Goal: Task Accomplishment & Management: Use online tool/utility

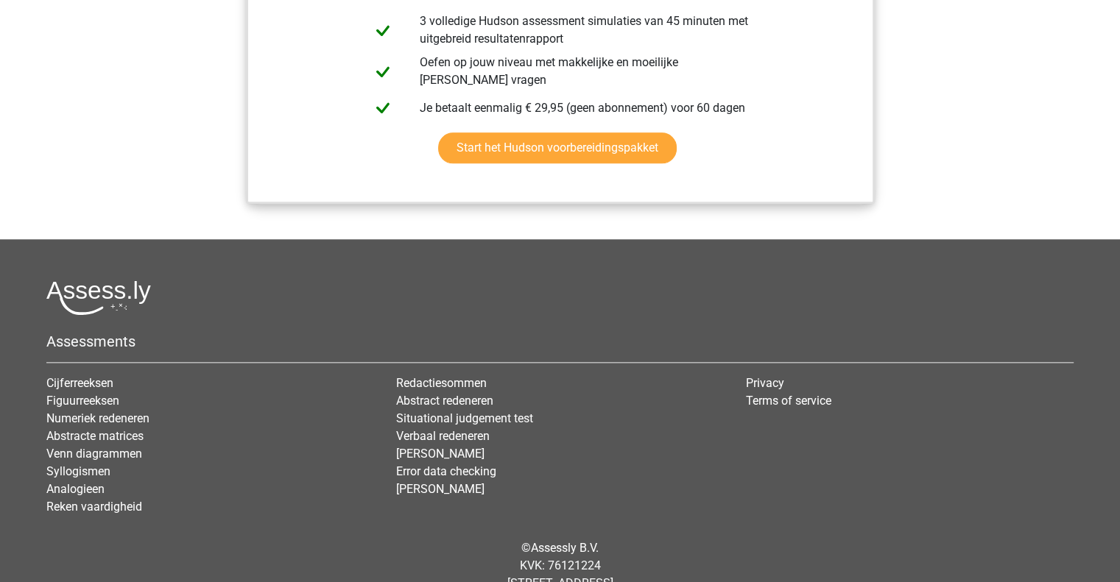
scroll to position [1178, 0]
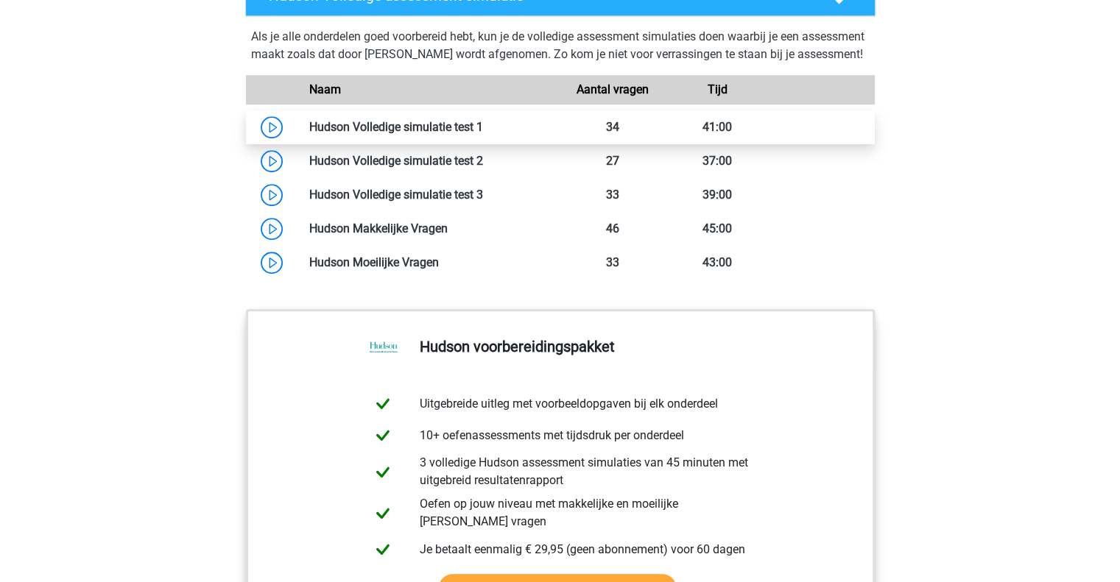
click at [483, 134] on link at bounding box center [483, 127] width 0 height 14
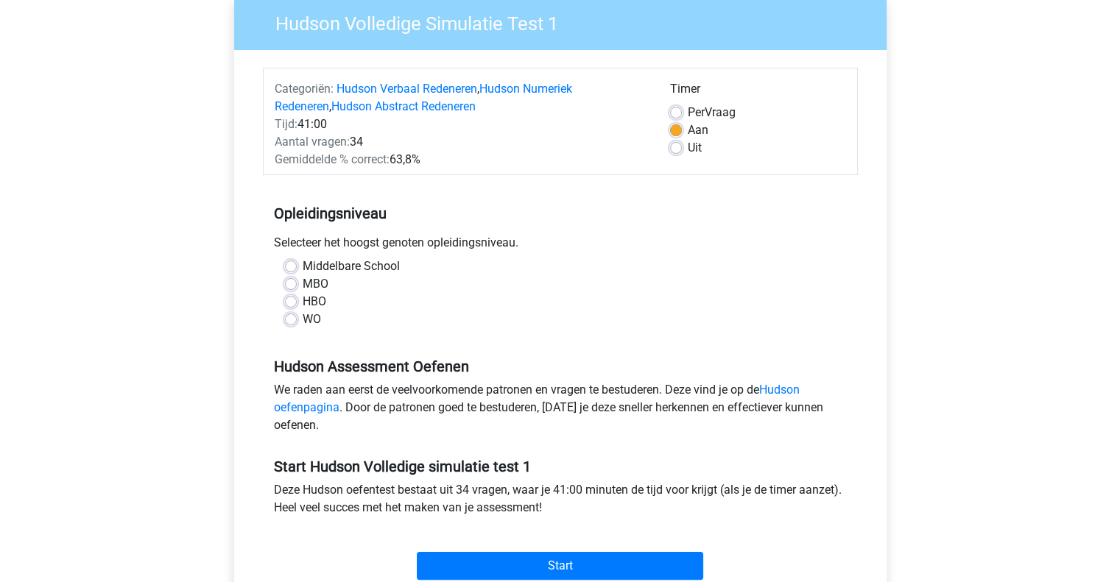
scroll to position [147, 0]
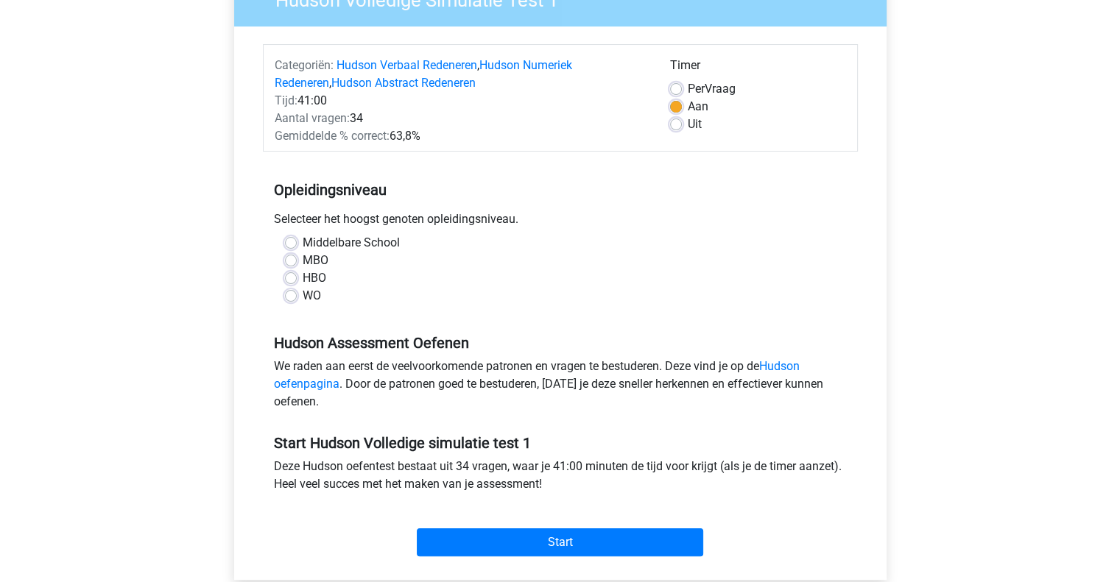
click at [303, 292] on label "WO" at bounding box center [312, 296] width 18 height 18
click at [288, 292] on input "WO" at bounding box center [291, 294] width 12 height 15
radio input "true"
click at [303, 261] on label "MBO" at bounding box center [316, 261] width 26 height 18
click at [286, 261] on input "MBO" at bounding box center [291, 259] width 12 height 15
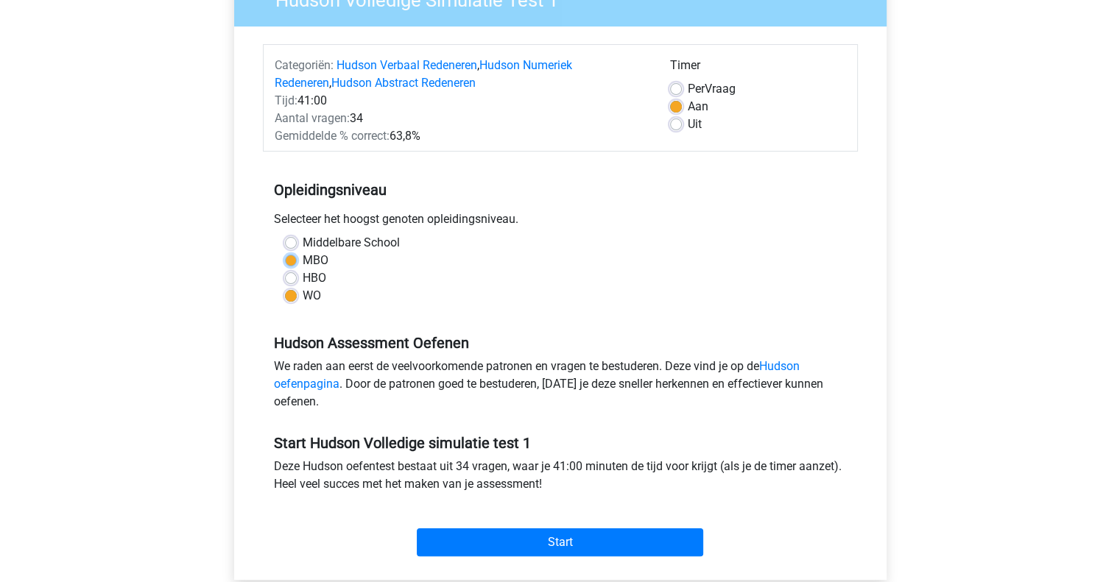
radio input "true"
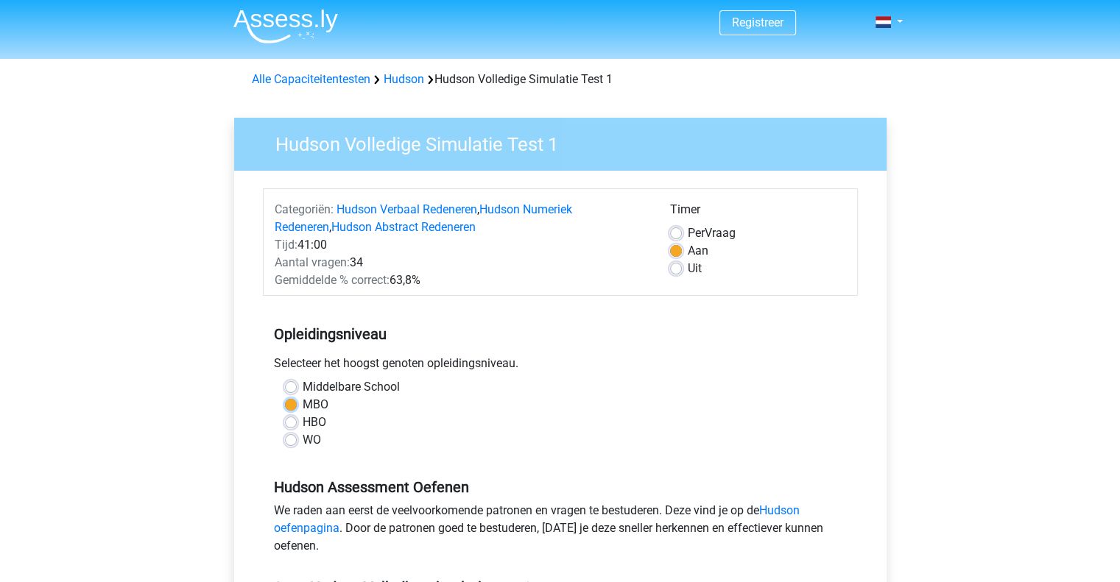
scroll to position [0, 0]
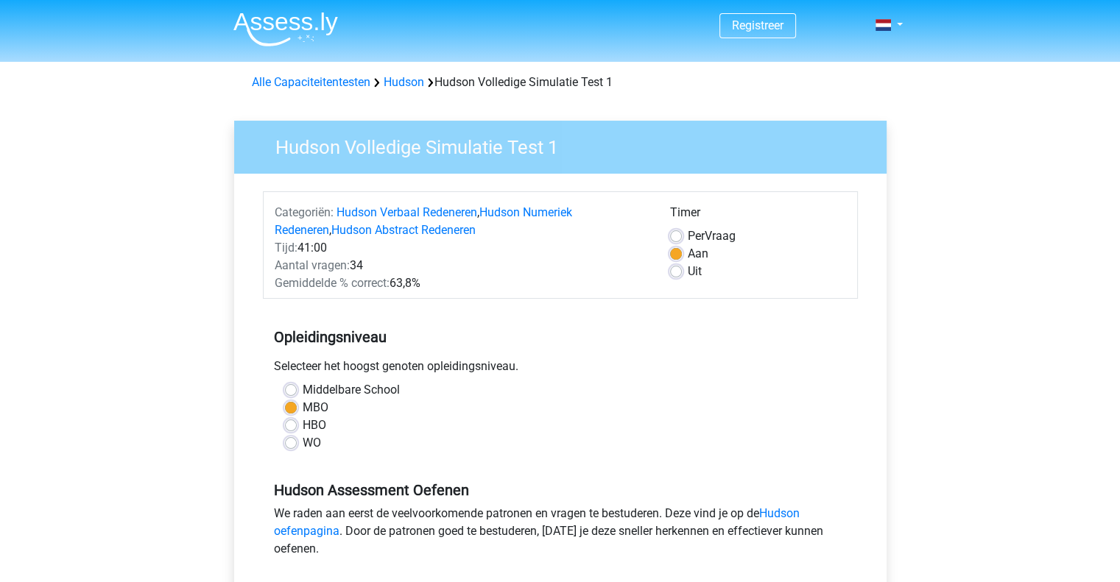
click at [303, 445] on label "WO" at bounding box center [312, 443] width 18 height 18
click at [290, 445] on input "WO" at bounding box center [291, 441] width 12 height 15
radio input "true"
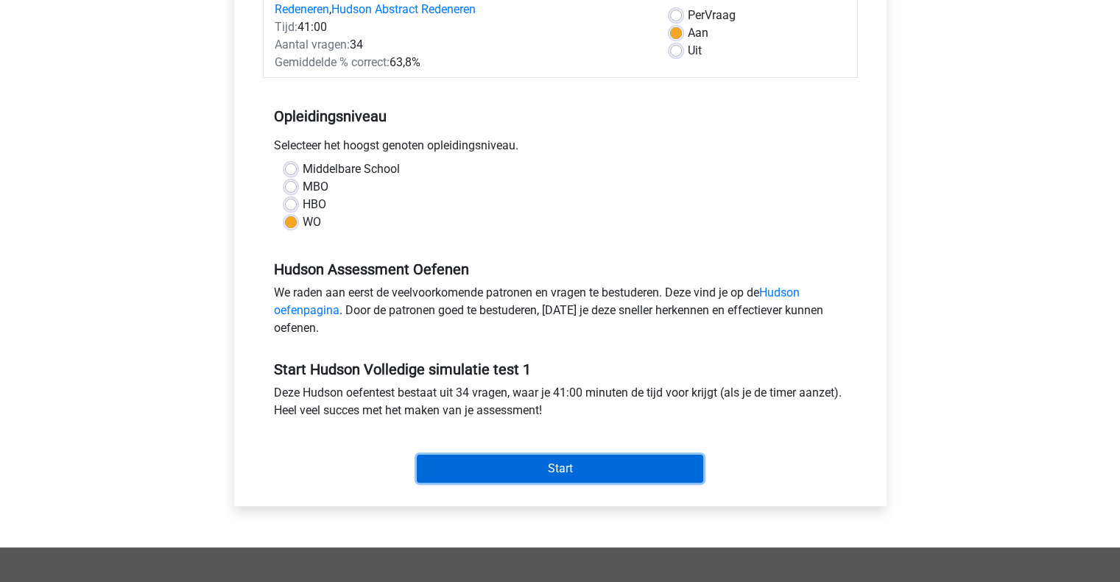
click at [551, 462] on input "Start" at bounding box center [560, 469] width 286 height 28
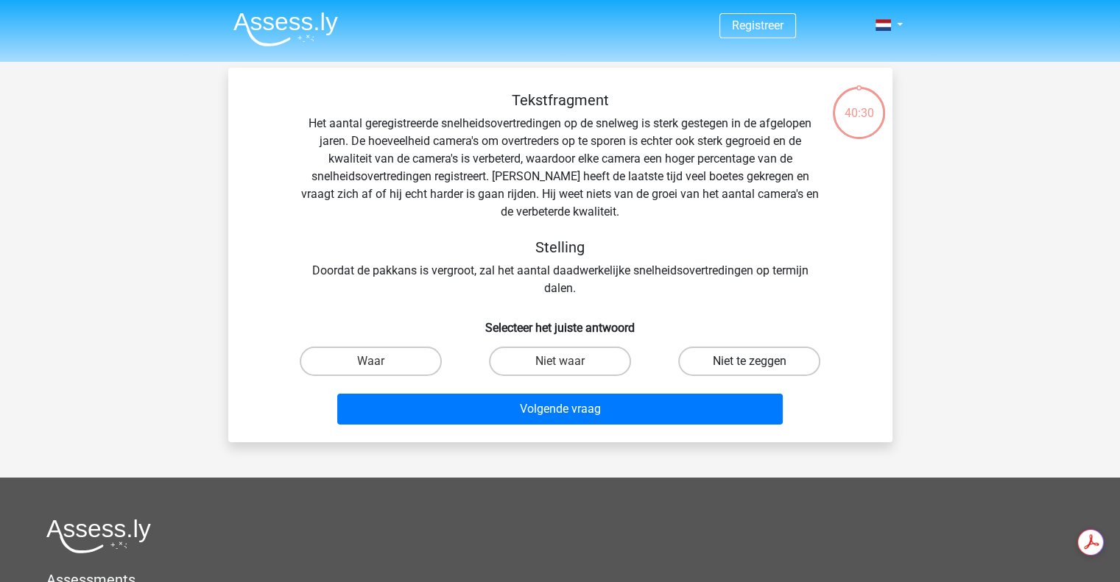
click at [711, 366] on label "Niet te zeggen" at bounding box center [749, 361] width 142 height 29
click at [749, 366] on input "Niet te zeggen" at bounding box center [754, 366] width 10 height 10
radio input "true"
click at [689, 392] on div "Volgende vraag" at bounding box center [560, 406] width 617 height 49
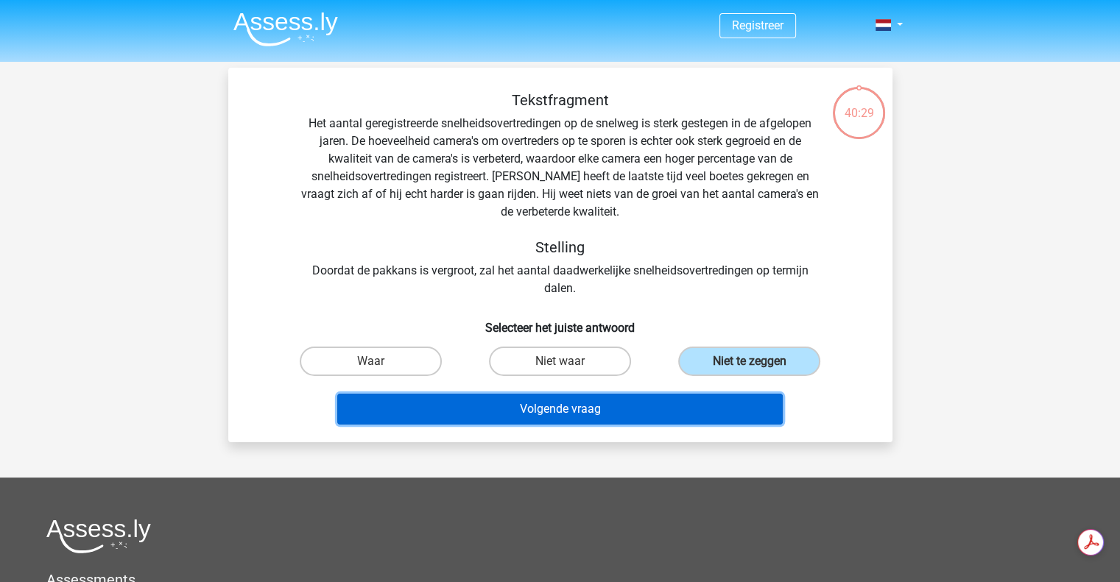
click at [680, 420] on button "Volgende vraag" at bounding box center [559, 409] width 445 height 31
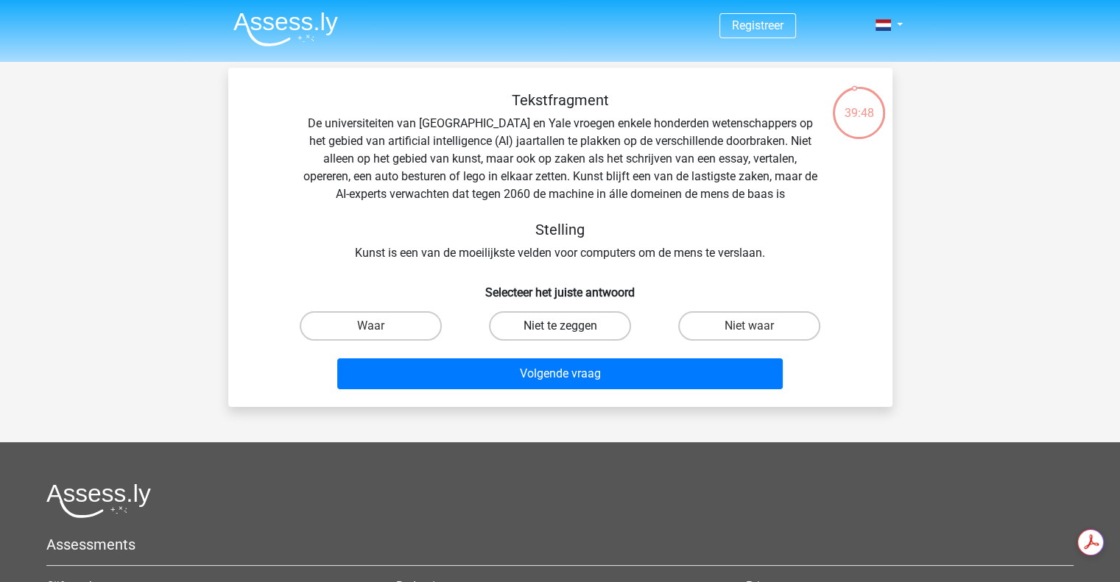
click at [537, 320] on label "Niet te zeggen" at bounding box center [560, 325] width 142 height 29
click at [560, 326] on input "Niet te zeggen" at bounding box center [565, 331] width 10 height 10
radio input "true"
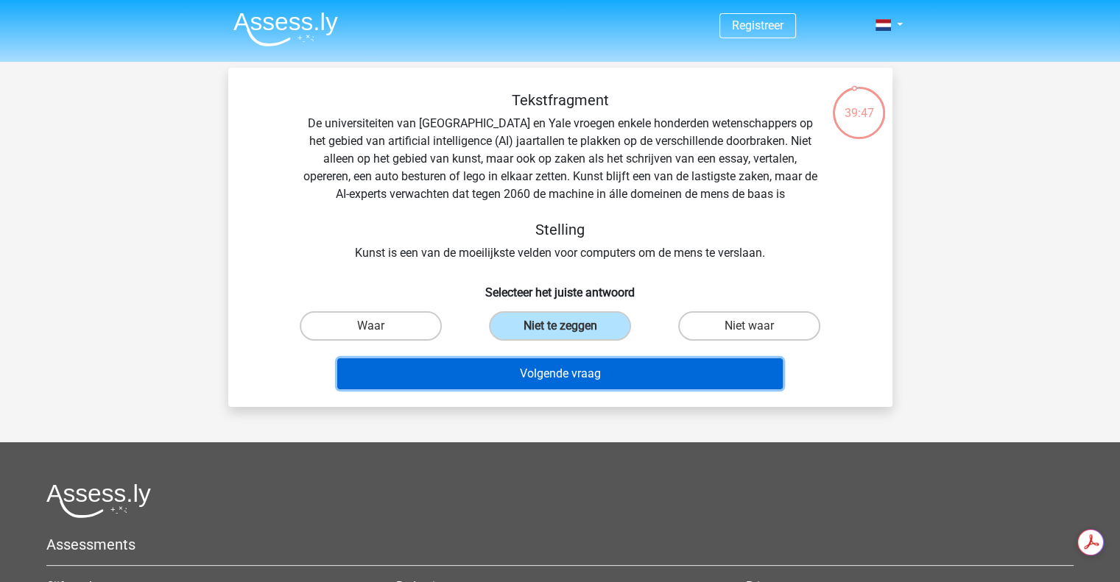
click at [554, 376] on button "Volgende vraag" at bounding box center [559, 374] width 445 height 31
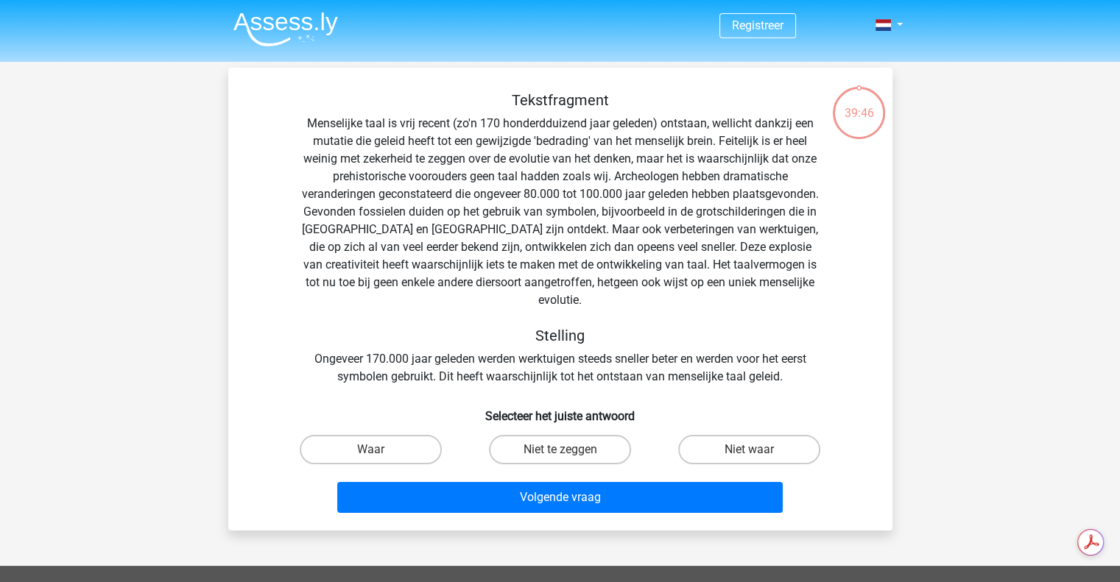
scroll to position [68, 0]
